Goal: Information Seeking & Learning: Find specific fact

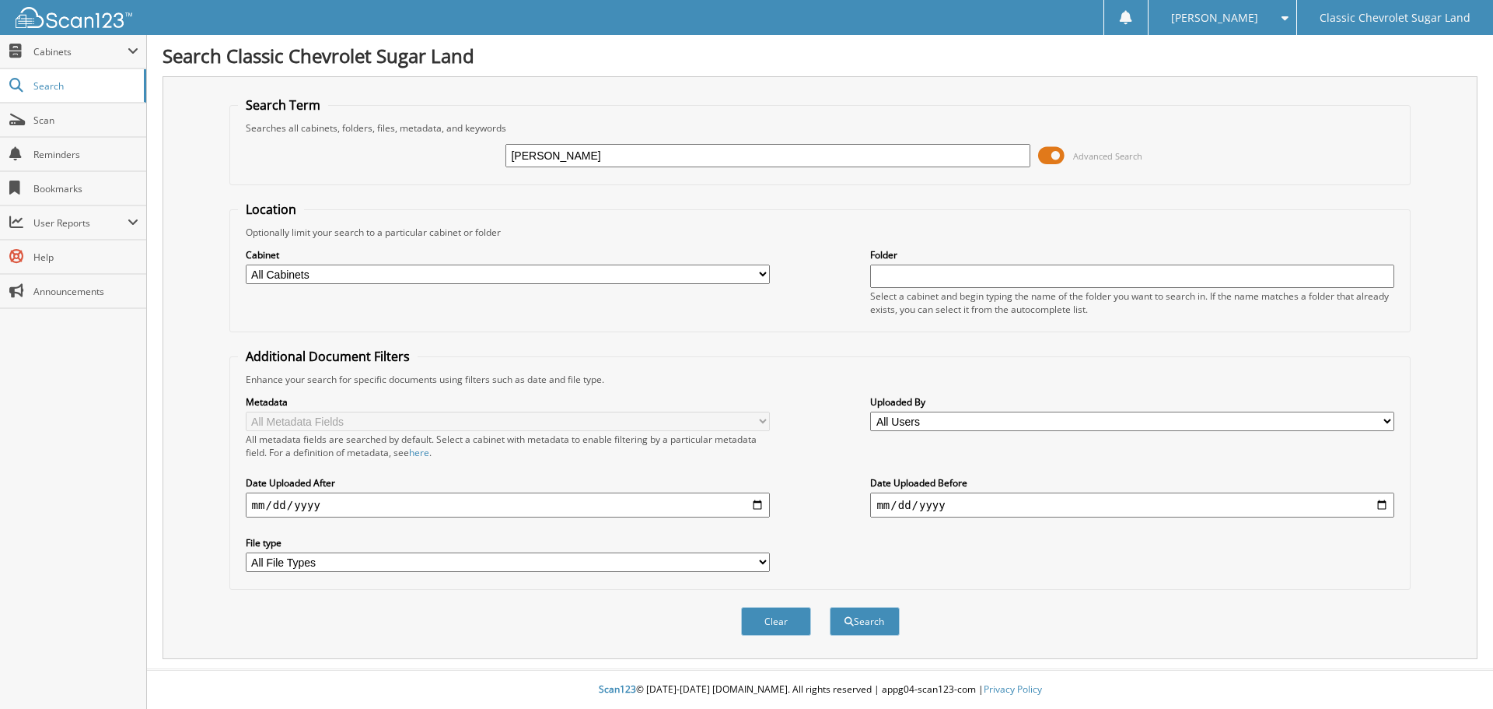
type input "BARR230802"
click at [830, 607] on button "Search" at bounding box center [865, 621] width 70 height 29
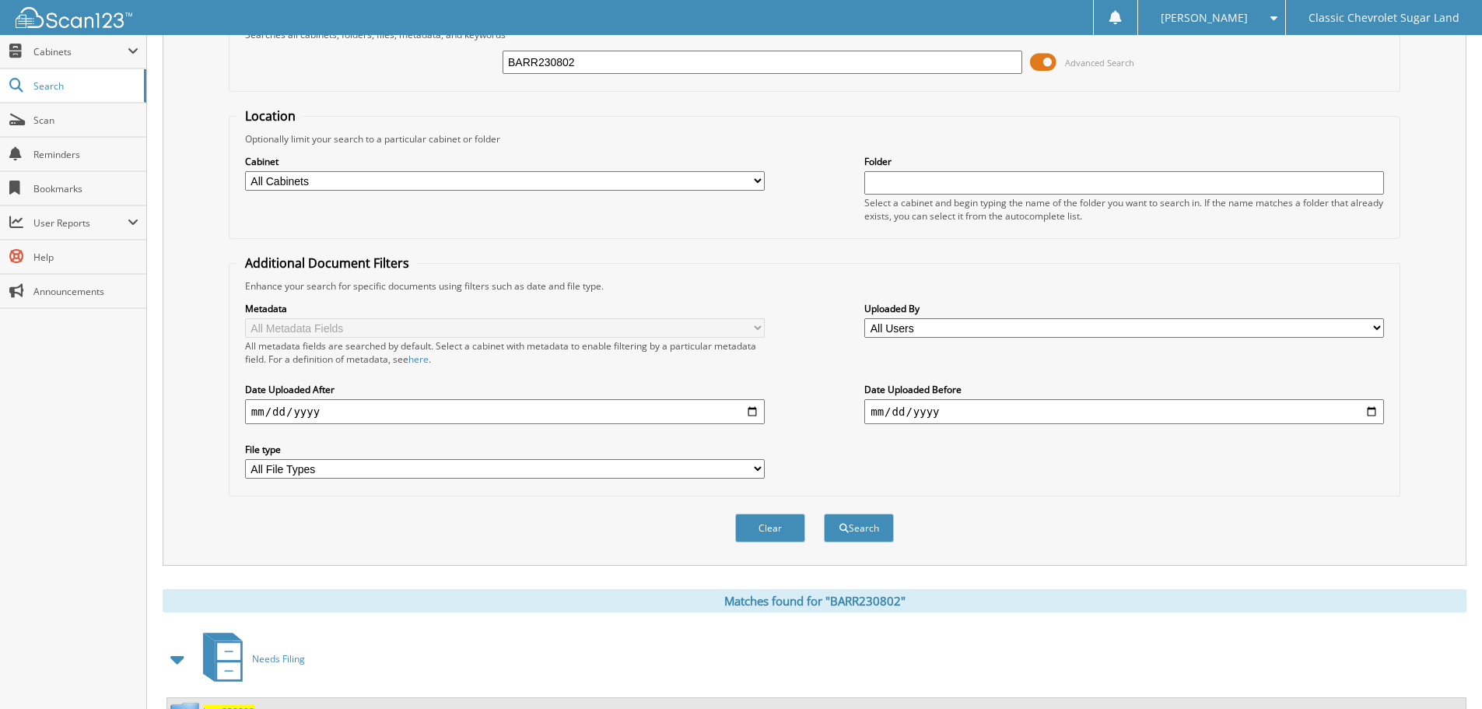
scroll to position [161, 0]
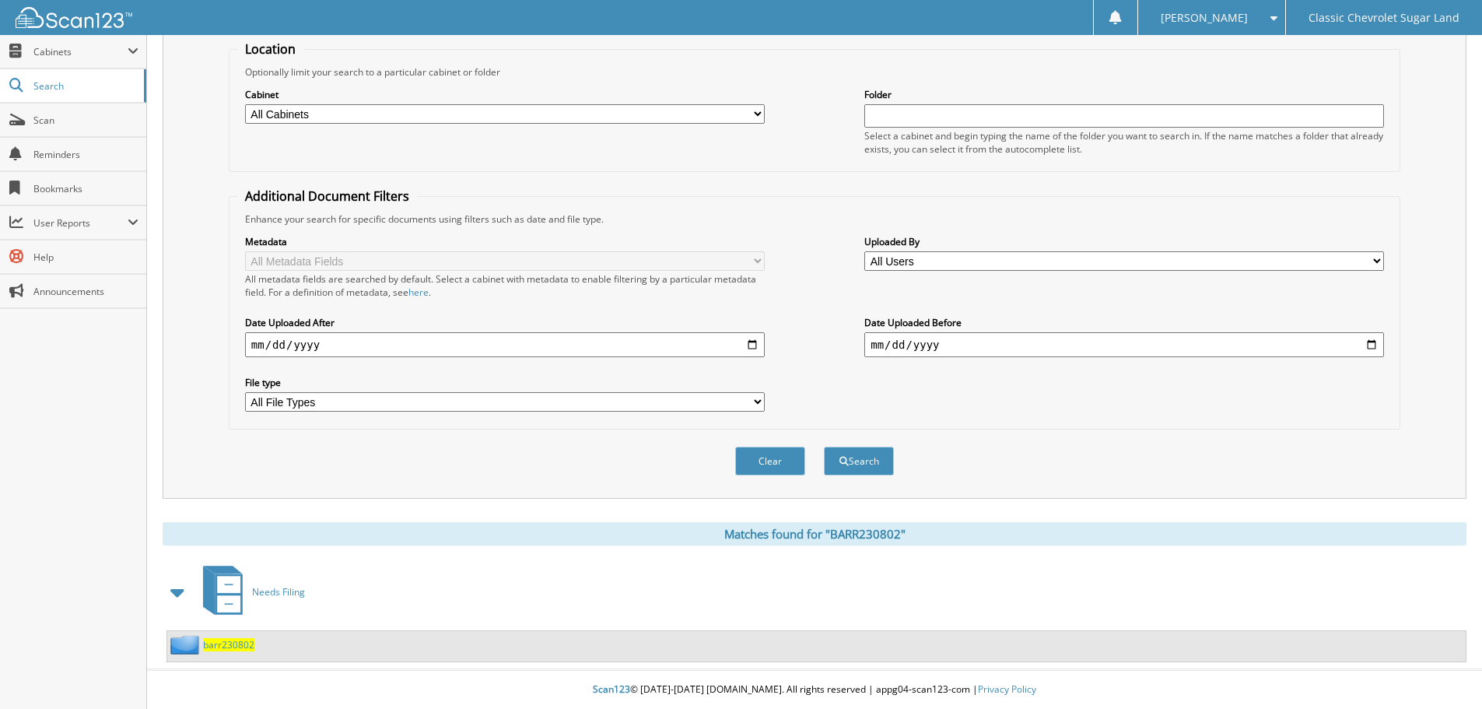
click at [225, 645] on span "barr230802" at bounding box center [228, 644] width 51 height 13
